Goal: Information Seeking & Learning: Understand process/instructions

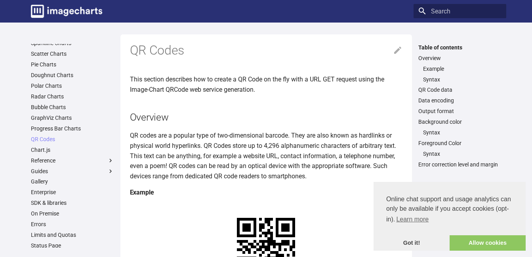
scroll to position [63, 0]
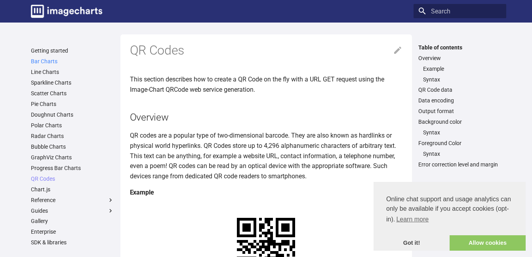
click at [48, 58] on link "Bar Charts" at bounding box center [72, 61] width 83 height 7
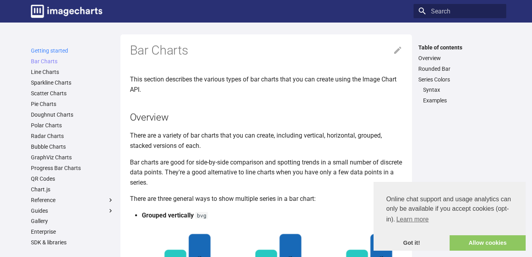
click at [51, 52] on link "Getting started" at bounding box center [72, 50] width 83 height 7
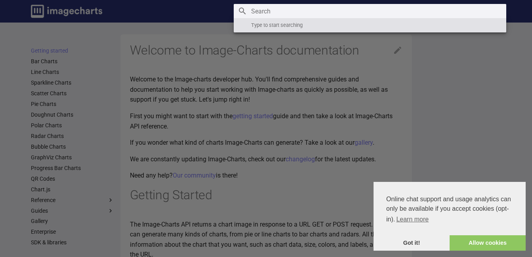
click at [440, 13] on input "Search" at bounding box center [370, 11] width 272 height 14
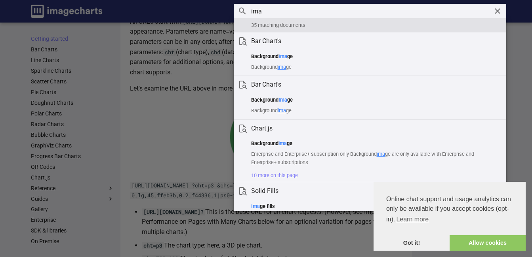
type input "ima"
click at [163, 153] on label "Header" at bounding box center [266, 257] width 532 height 515
click at [0, 0] on input "checkbox" at bounding box center [0, 0] width 0 height 0
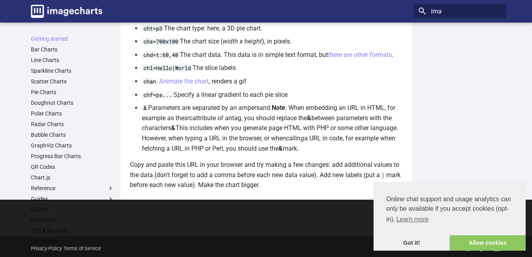
scroll to position [588, 0]
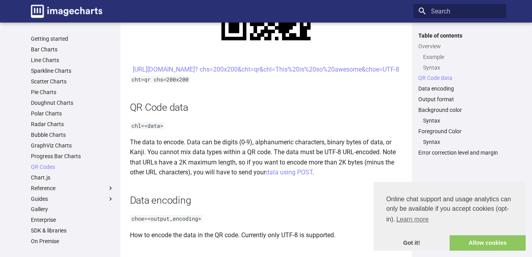
scroll to position [594, 0]
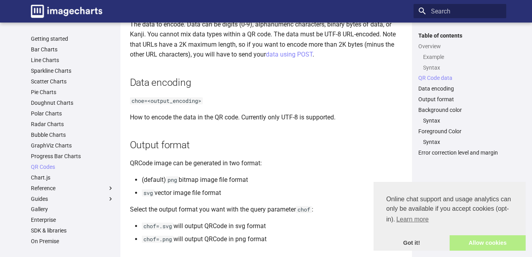
click at [474, 248] on link "Allow cookies" at bounding box center [487, 244] width 76 height 16
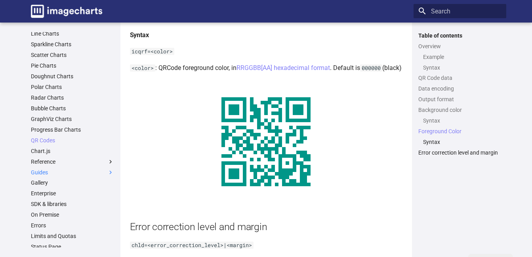
scroll to position [0, 0]
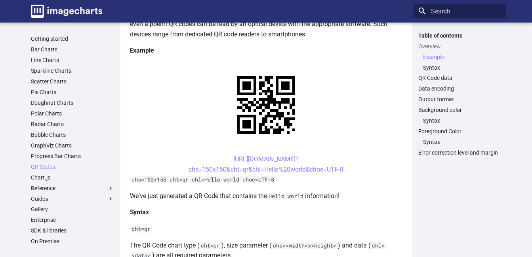
scroll to position [158, 0]
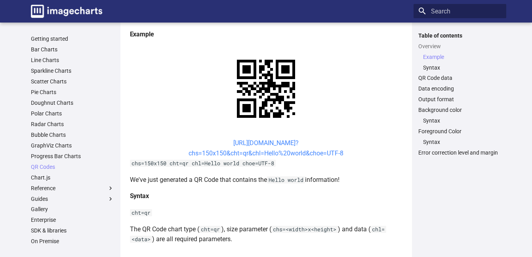
click at [230, 146] on link "[URL][DOMAIN_NAME]? chs=150x150&cht=qr&chl=Hello%20world&choe=UTF-8" at bounding box center [265, 148] width 155 height 18
click at [361, 158] on center "[URL][DOMAIN_NAME]? chs=150x150&cht=qr&chl=Hello%20world&choe=UTF-8" at bounding box center [266, 148] width 272 height 20
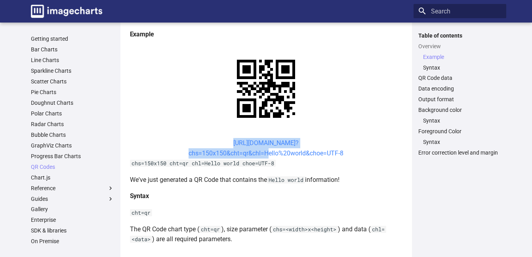
drag, startPoint x: 218, startPoint y: 142, endPoint x: 265, endPoint y: 152, distance: 47.7
click at [265, 152] on center "[URL][DOMAIN_NAME]? chs=150x150&cht=qr&chl=Hello%20world&choe=UTF-8" at bounding box center [266, 148] width 272 height 20
copy link "[URL][DOMAIN_NAME]? chs=150x150&cht=qr&chl="
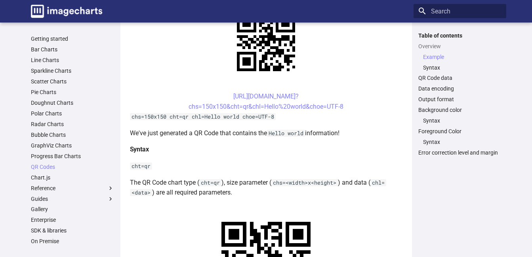
scroll to position [198, 0]
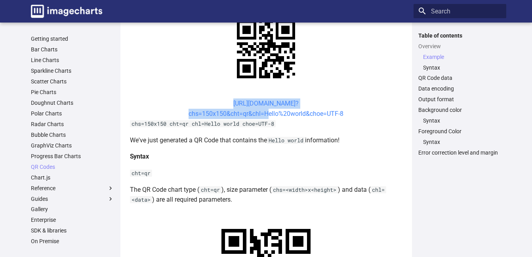
drag, startPoint x: 218, startPoint y: 102, endPoint x: 264, endPoint y: 116, distance: 47.3
click at [264, 116] on center "[URL][DOMAIN_NAME]? chs=150x150&cht=qr&chl=Hello%20world&choe=UTF-8" at bounding box center [266, 109] width 272 height 20
copy link "[URL][DOMAIN_NAME]? chs=150x150&cht=qr&chl="
